Goal: Information Seeking & Learning: Learn about a topic

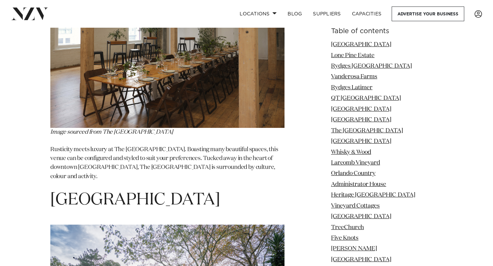
scroll to position [2738, 0]
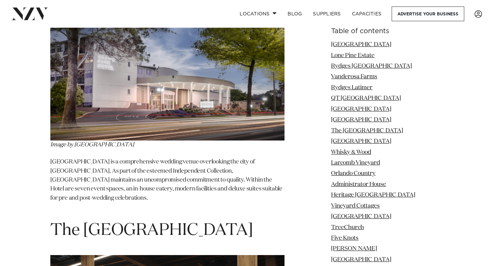
click at [165, 222] on span "The [GEOGRAPHIC_DATA]" at bounding box center [151, 230] width 203 height 16
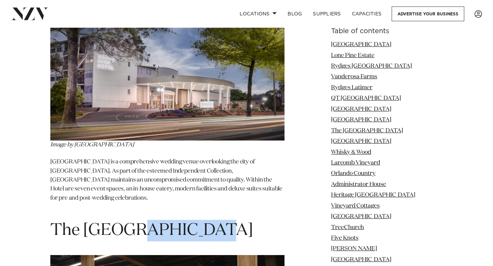
click at [165, 222] on span "The [GEOGRAPHIC_DATA]" at bounding box center [151, 230] width 203 height 16
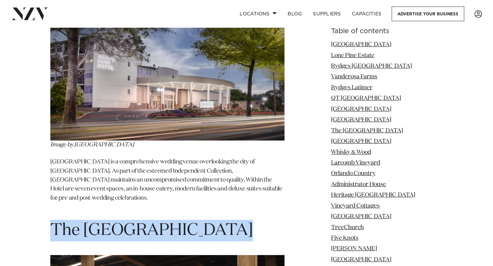
click at [165, 222] on span "The [GEOGRAPHIC_DATA]" at bounding box center [151, 230] width 203 height 16
copy section "The [GEOGRAPHIC_DATA]"
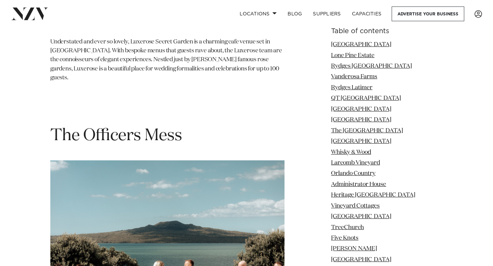
scroll to position [7000, 0]
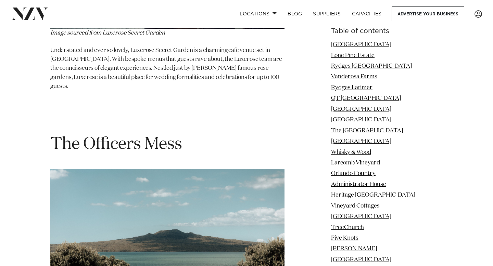
click at [132, 136] on span "The Officers Mess" at bounding box center [116, 144] width 132 height 16
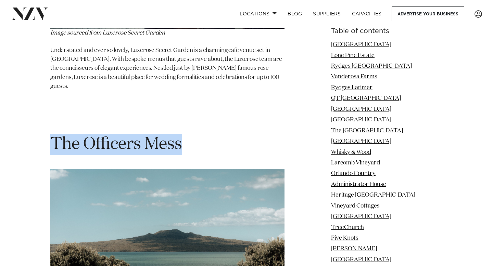
click at [132, 136] on span "The Officers Mess" at bounding box center [116, 144] width 132 height 16
copy section "The Officers Mess"
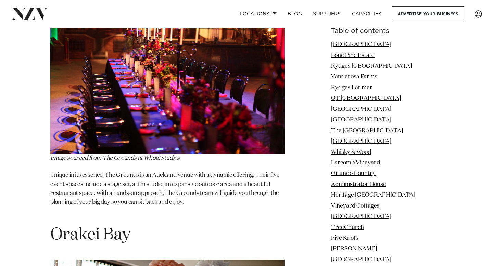
scroll to position [8201, 0]
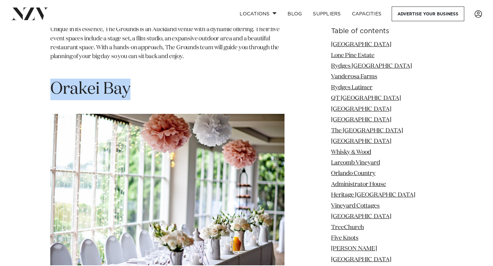
scroll to position [8573, 0]
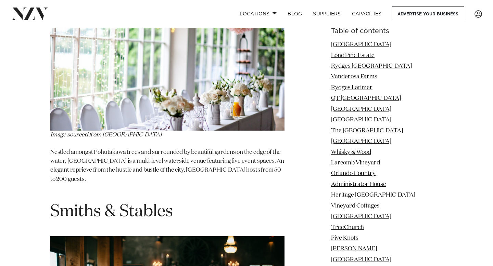
copy section "Orakei Bay"
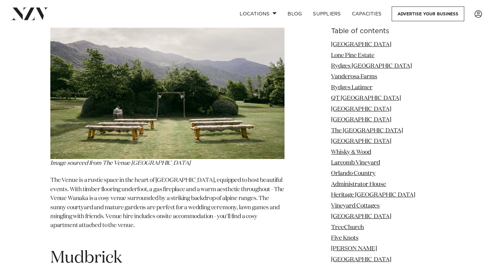
scroll to position [13054, 0]
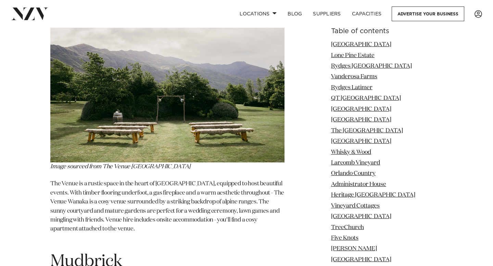
click at [116, 254] on span "Mudbrick" at bounding box center [86, 262] width 72 height 16
click at [115, 254] on span "Mudbrick" at bounding box center [86, 262] width 72 height 16
copy span "Mudbrick"
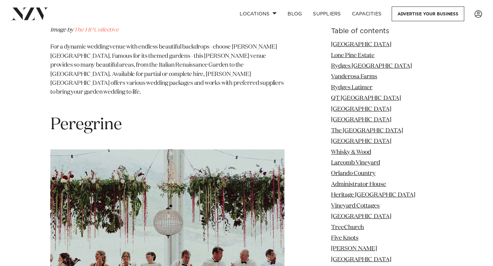
scroll to position [19140, 0]
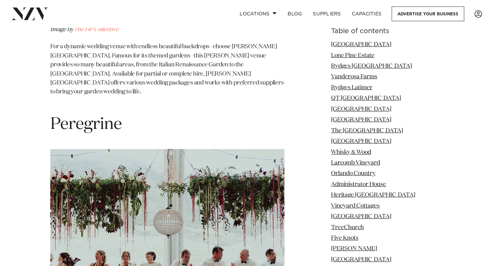
copy section "Cable Bay"
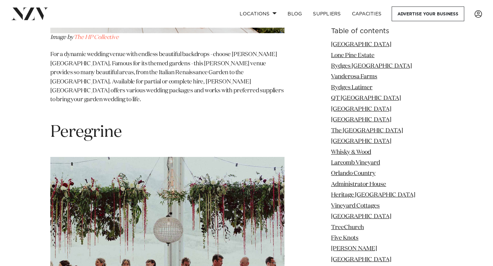
scroll to position [19133, 0]
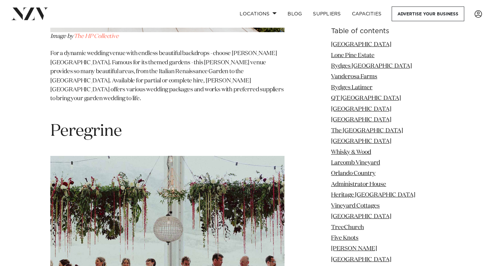
copy section "Cable Bay"
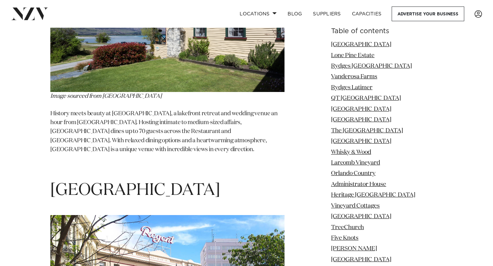
scroll to position [26749, 0]
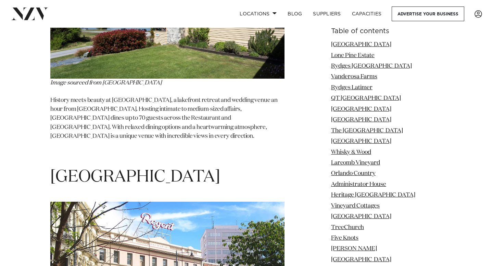
scroll to position [26762, 0]
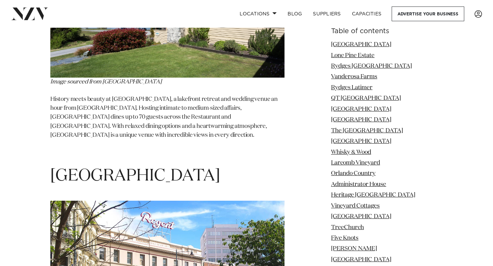
copy section "Zealong Tea Estate"
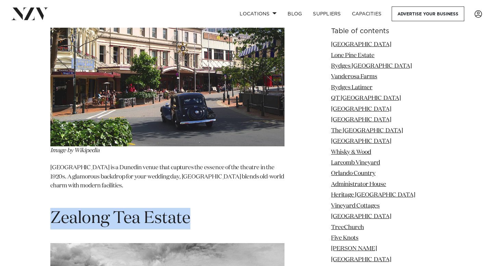
scroll to position [26990, 0]
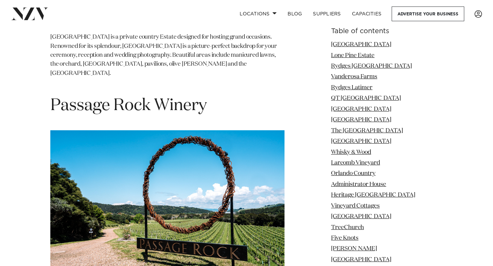
scroll to position [32312, 0]
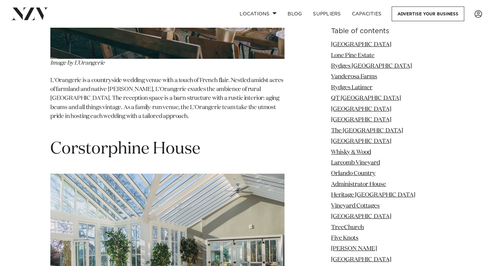
scroll to position [34969, 0]
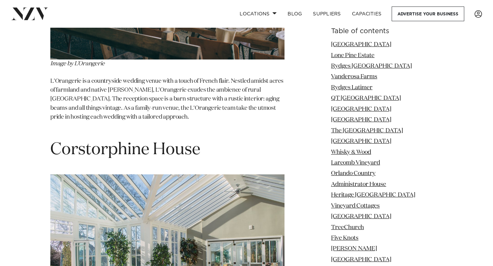
copy section "[PERSON_NAME] Estate"
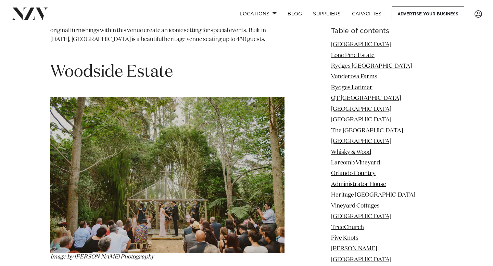
scroll to position [36290, 0]
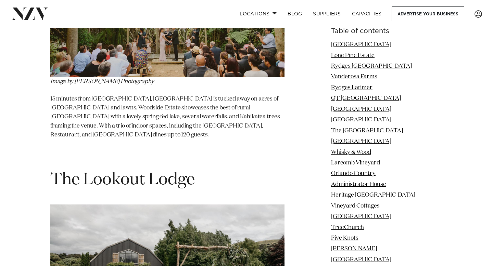
copy section "The [GEOGRAPHIC_DATA], [GEOGRAPHIC_DATA]"
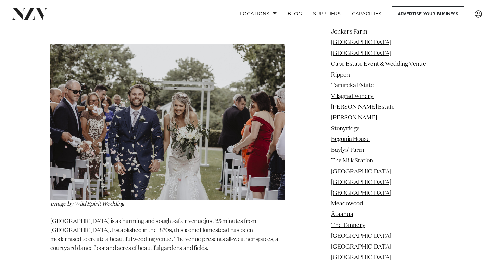
scroll to position [43813, 0]
